Goal: Complete application form

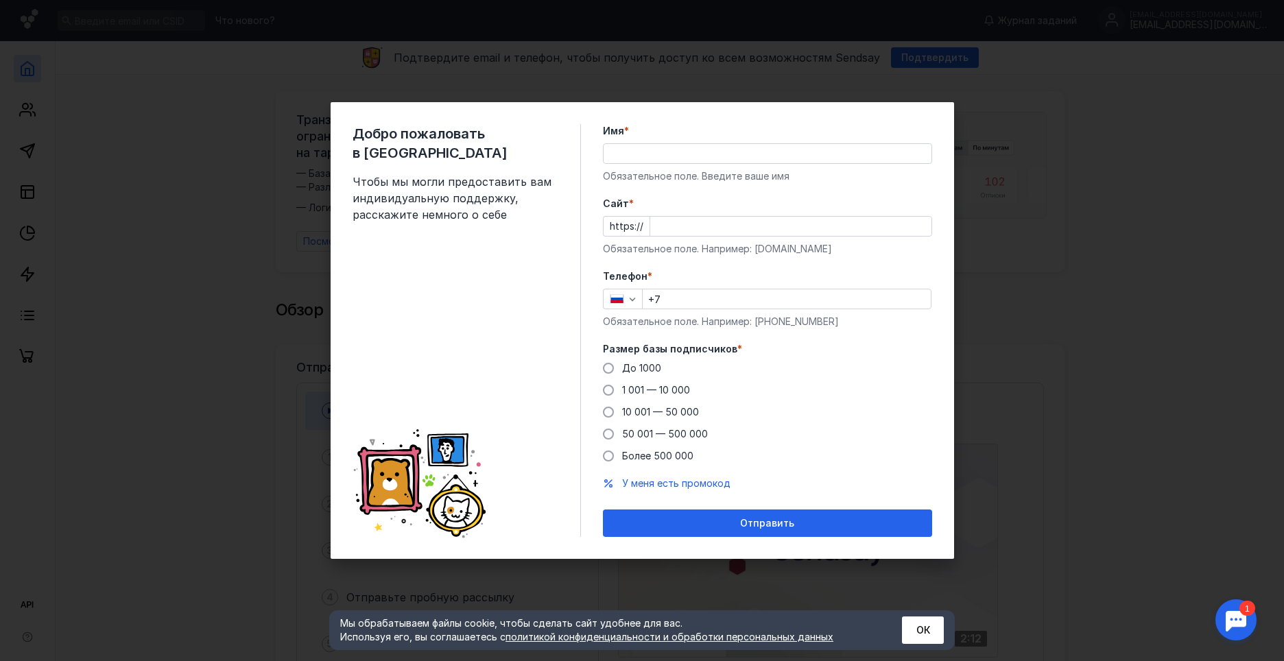
drag, startPoint x: 630, startPoint y: 119, endPoint x: 703, endPoint y: 117, distance: 72.7
click at [703, 117] on div "Добро пожаловать в Sendsay Чтобы мы могли предоставить вам индивидуальную подде…" at bounding box center [643, 330] width 624 height 457
click at [662, 156] on input "Имя *" at bounding box center [768, 153] width 328 height 19
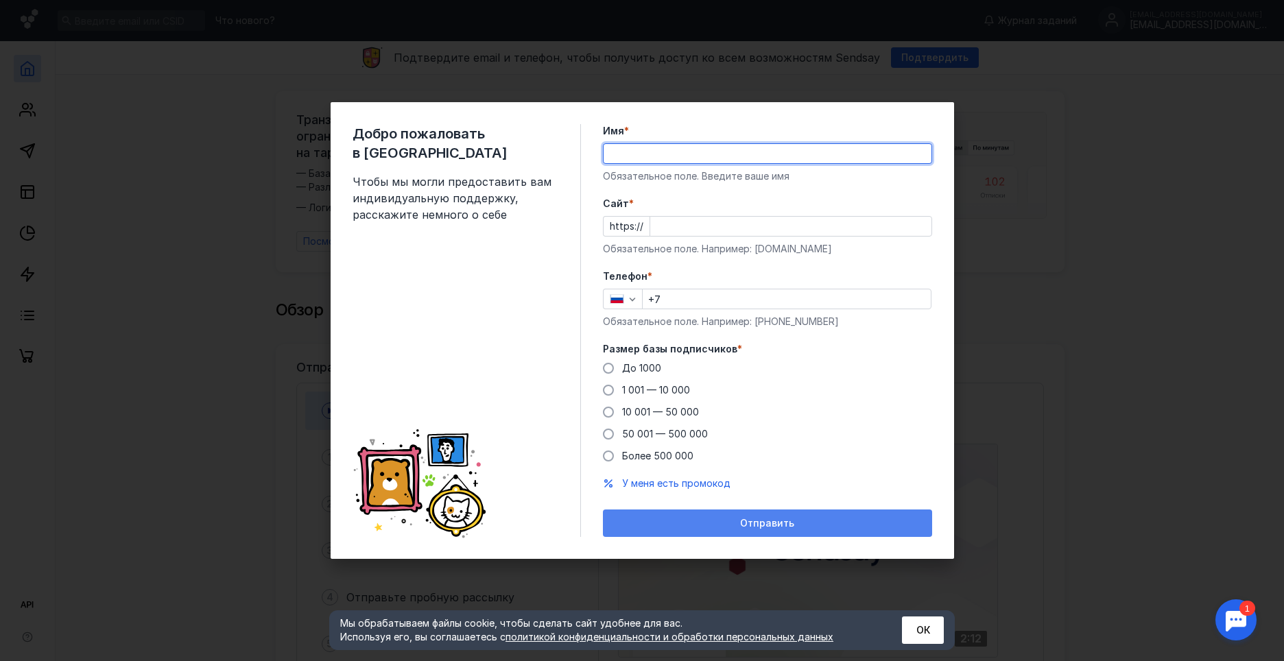
click at [716, 516] on form "Имя * Обязательное поле. Введите ваше имя [PERSON_NAME] * https:// Обязательное…" at bounding box center [767, 330] width 329 height 413
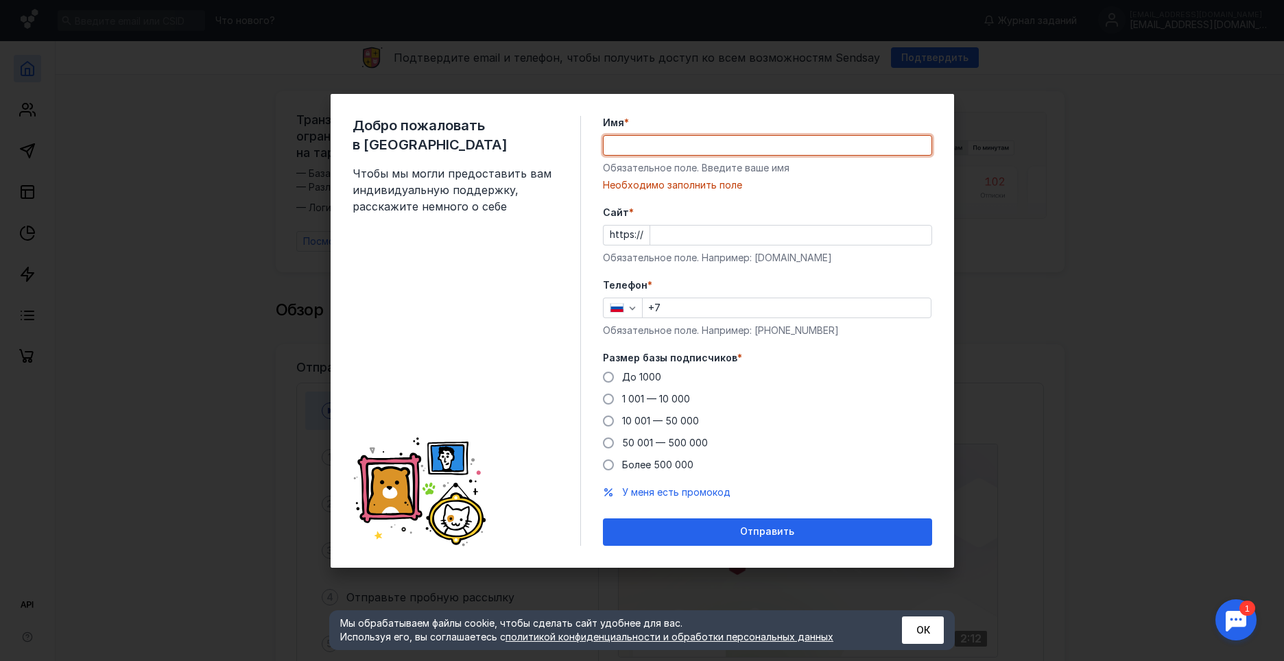
click at [661, 142] on input "Имя *" at bounding box center [768, 145] width 328 height 19
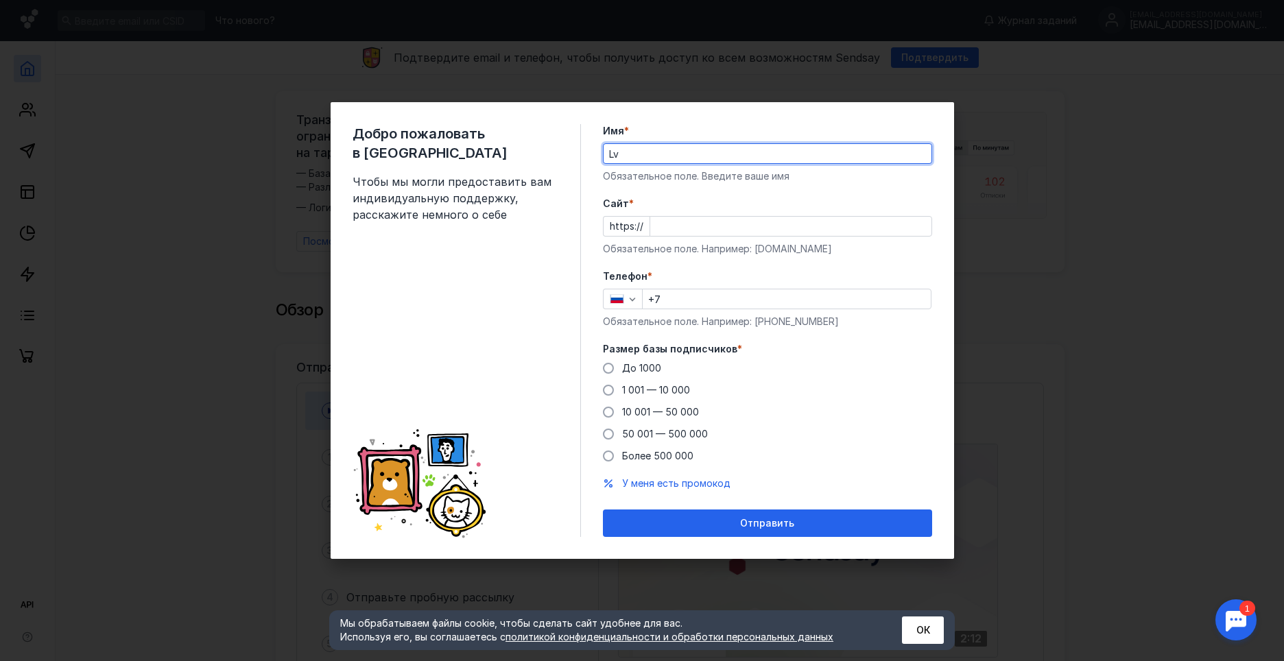
type input "L"
type input "[PERSON_NAME]"
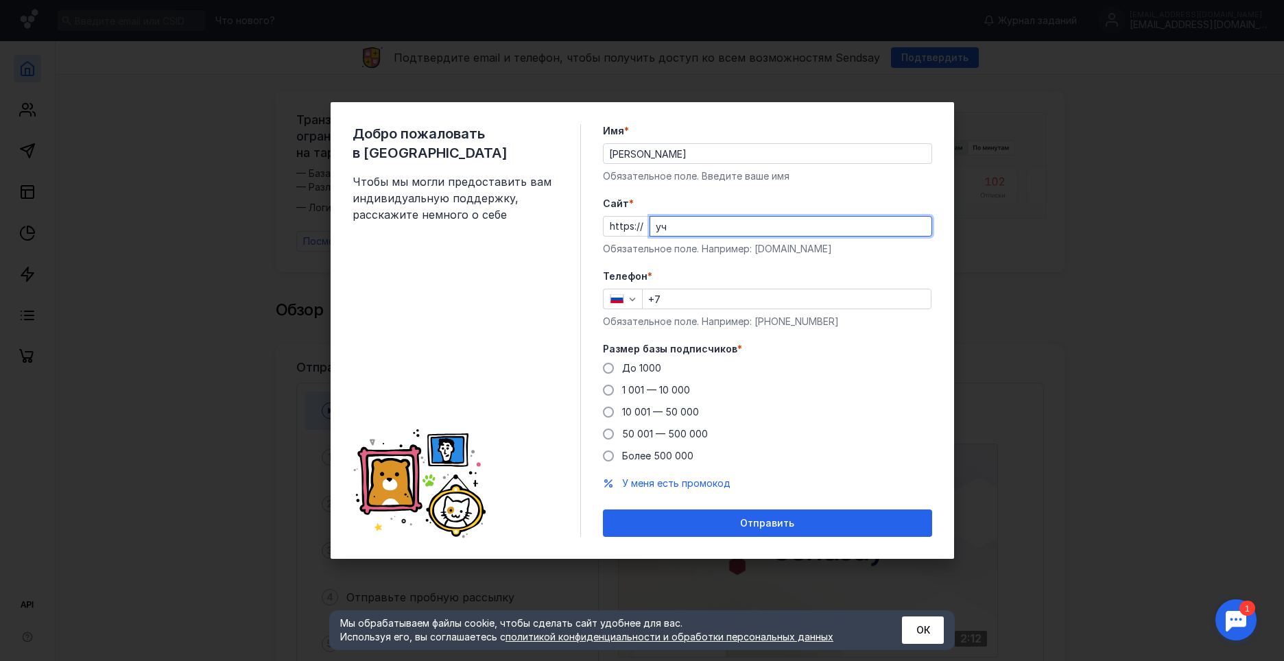
type input "у"
